Goal: Transaction & Acquisition: Download file/media

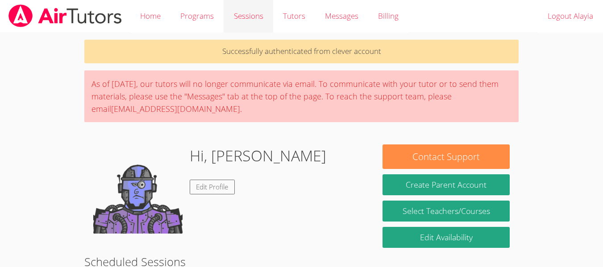
click at [252, 15] on link "Sessions" at bounding box center [248, 16] width 49 height 33
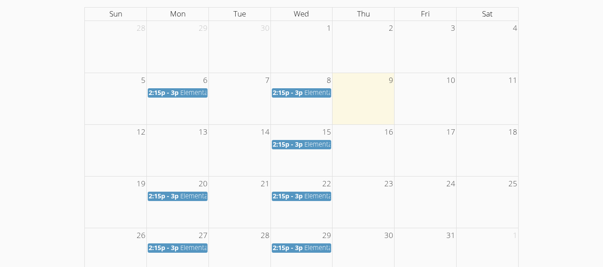
scroll to position [158, 0]
click at [286, 95] on span "2:15p - 3p" at bounding box center [288, 93] width 30 height 8
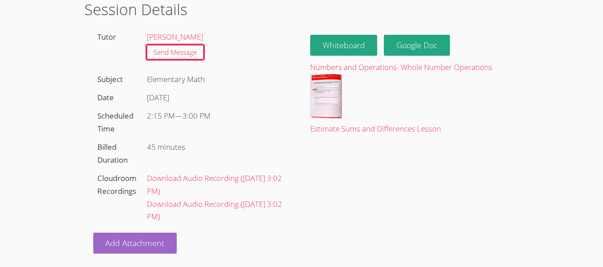
scroll to position [54, 0]
click at [323, 109] on img at bounding box center [326, 97] width 32 height 45
click at [241, 180] on link "Download Audio Recording ( [DATE] 3:02 PM )" at bounding box center [214, 185] width 135 height 23
click at [221, 209] on link "Download Audio Recording ( [DATE] 3:02 PM )" at bounding box center [214, 210] width 135 height 23
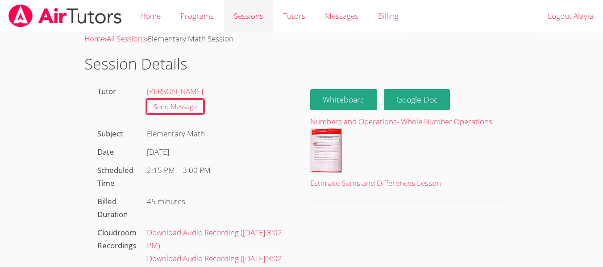
click at [245, 22] on link "Sessions" at bounding box center [248, 16] width 49 height 33
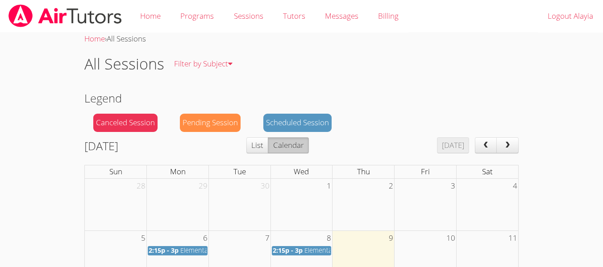
scroll to position [62, 0]
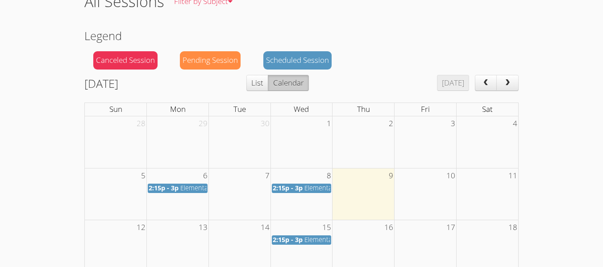
click at [176, 187] on span "2:15p - 3p" at bounding box center [164, 188] width 30 height 8
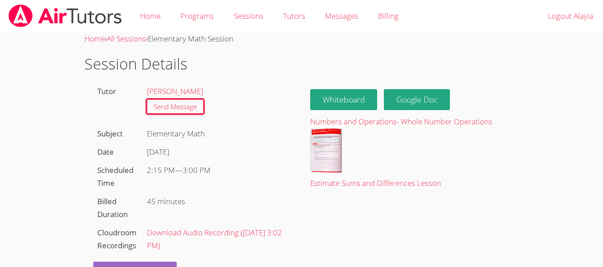
scroll to position [29, 0]
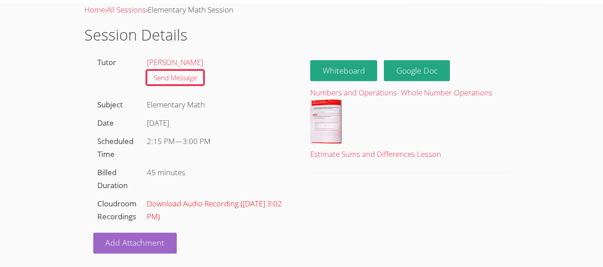
click at [208, 202] on link "Download Audio Recording ( [DATE] 3:02 PM )" at bounding box center [214, 210] width 135 height 23
